Goal: Task Accomplishment & Management: Manage account settings

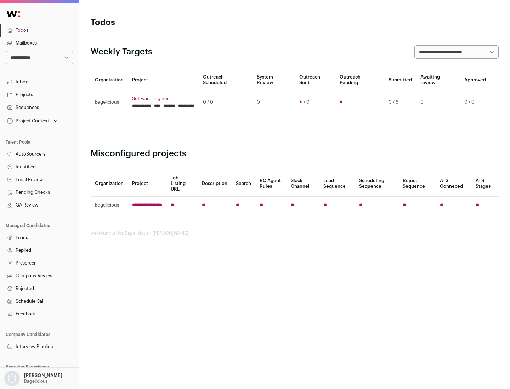
click at [39, 95] on link "Projects" at bounding box center [39, 94] width 79 height 13
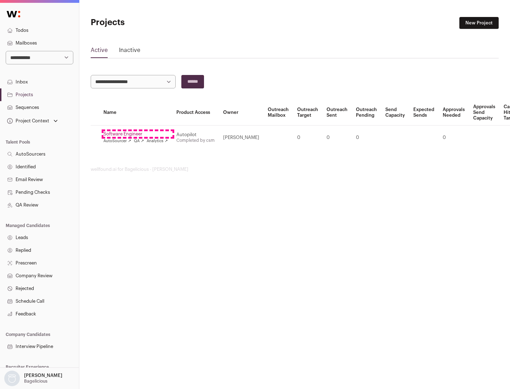
click at [138, 134] on link "Software Engineer" at bounding box center [135, 134] width 64 height 6
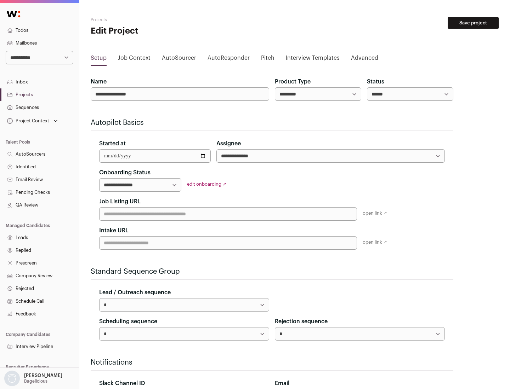
click at [473, 23] on button "Save project" at bounding box center [472, 23] width 51 height 12
